Goal: Transaction & Acquisition: Purchase product/service

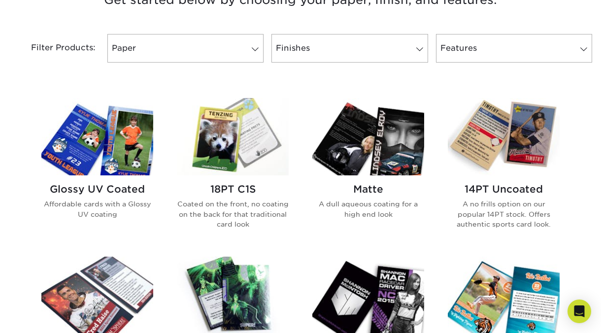
scroll to position [443, 0]
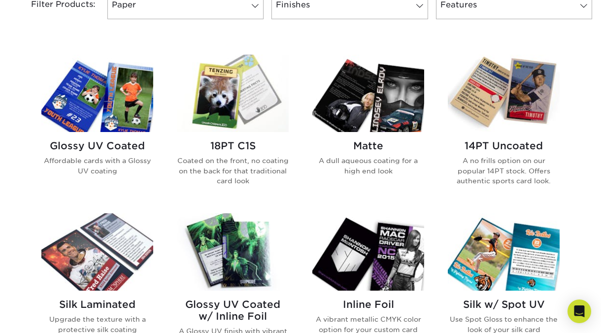
click at [122, 115] on img at bounding box center [97, 93] width 112 height 77
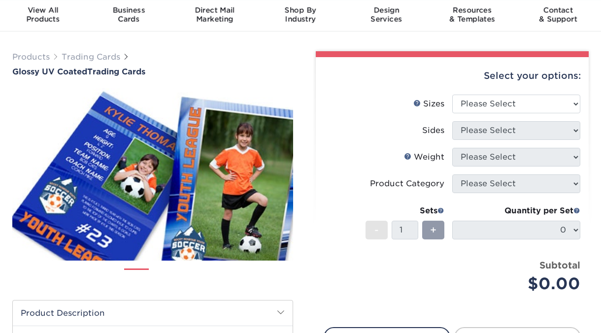
scroll to position [49, 0]
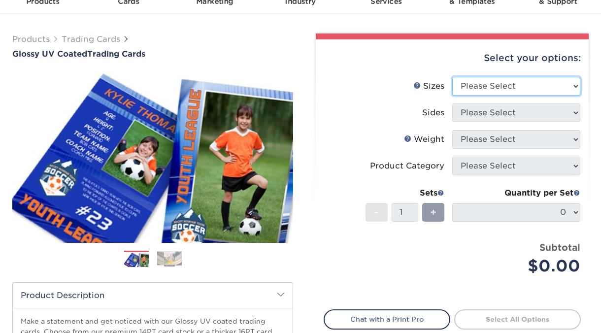
click at [551, 84] on select "Please Select 2.5" x 3.5"" at bounding box center [516, 86] width 128 height 19
select select "2.50x3.50"
click at [452, 77] on select "Please Select 2.5" x 3.5"" at bounding box center [516, 86] width 128 height 19
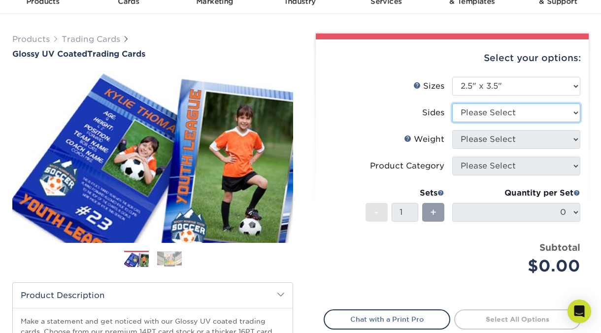
click at [497, 111] on select "Please Select Print Both Sides Print Front Only" at bounding box center [516, 112] width 128 height 19
select select "13abbda7-1d64-4f25-8bb2-c179b224825d"
click at [452, 103] on select "Please Select Print Both Sides Print Front Only" at bounding box center [516, 112] width 128 height 19
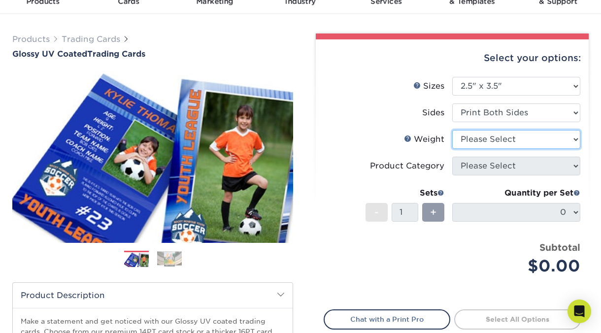
click at [490, 139] on select "Please Select 16PT 14PT 18PT C1S" at bounding box center [516, 139] width 128 height 19
select select "16PT"
click at [452, 130] on select "Please Select 16PT 14PT 18PT C1S" at bounding box center [516, 139] width 128 height 19
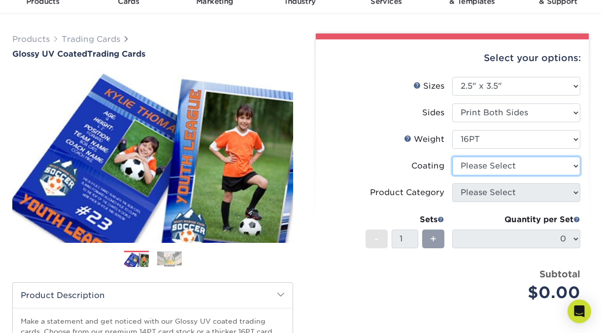
click at [484, 159] on select at bounding box center [516, 166] width 128 height 19
select select "ae367451-b2b8-45df-a344-0f05b6a12993"
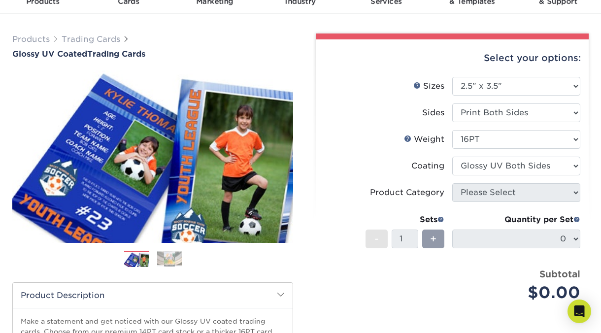
click at [452, 157] on select at bounding box center [516, 166] width 128 height 19
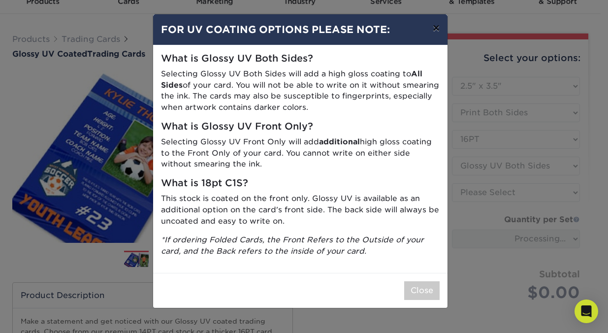
click at [433, 29] on button "×" at bounding box center [436, 28] width 23 height 28
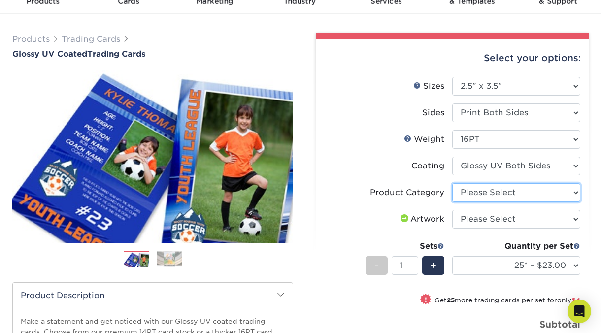
click at [511, 195] on select "Please Select Trading Cards" at bounding box center [516, 192] width 128 height 19
select select "c2f9bce9-36c2-409d-b101-c29d9d031e18"
click at [452, 183] on select "Please Select Trading Cards" at bounding box center [516, 192] width 128 height 19
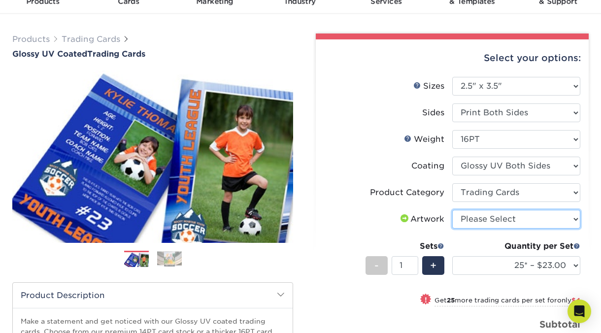
click at [510, 219] on select "Please Select I will upload files I need a design - $100" at bounding box center [516, 219] width 128 height 19
select select "upload"
click at [452, 210] on select "Please Select I will upload files I need a design - $100" at bounding box center [516, 219] width 128 height 19
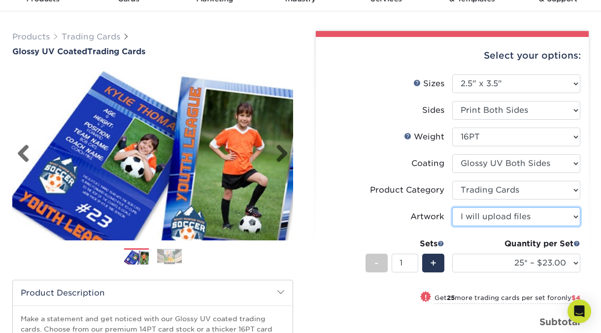
scroll to position [0, 0]
